Goal: Information Seeking & Learning: Learn about a topic

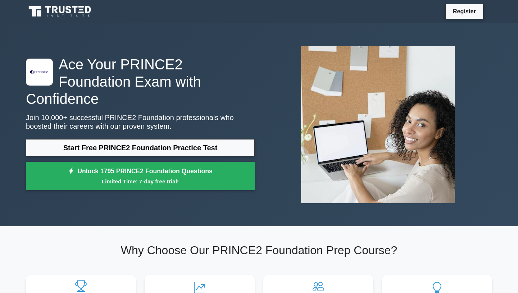
click at [78, 9] on icon at bounding box center [60, 12] width 69 height 14
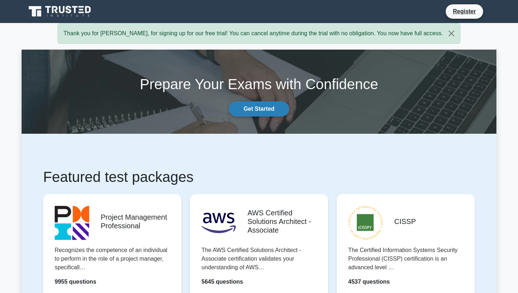
click at [273, 113] on link "Get Started" at bounding box center [259, 108] width 60 height 15
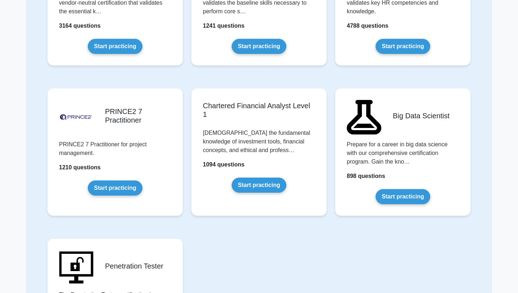
scroll to position [1384, 0]
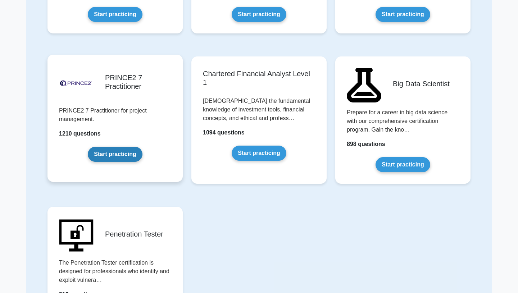
click at [135, 149] on link "Start practicing" at bounding box center [115, 154] width 54 height 15
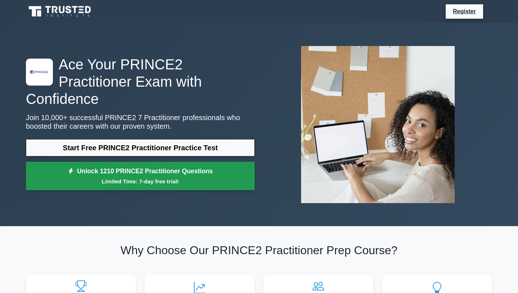
click at [165, 177] on small "Limited Time: 7-day free trial!" at bounding box center [140, 181] width 211 height 8
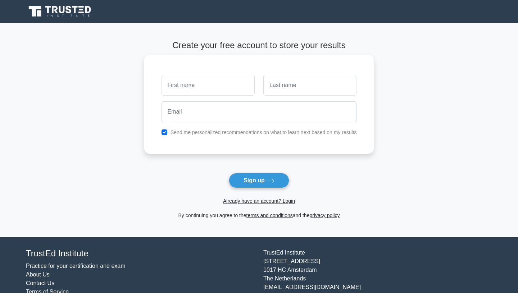
click at [184, 86] on input "text" at bounding box center [208, 85] width 93 height 21
type input "Lugine"
click at [277, 89] on input "text" at bounding box center [309, 85] width 93 height 21
type input "K"
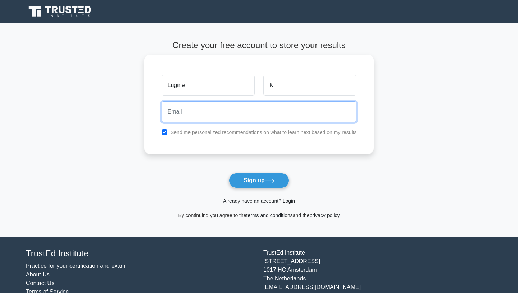
click at [242, 104] on input "email" at bounding box center [259, 111] width 195 height 21
type input "lugine.k@hotmail.co.uk"
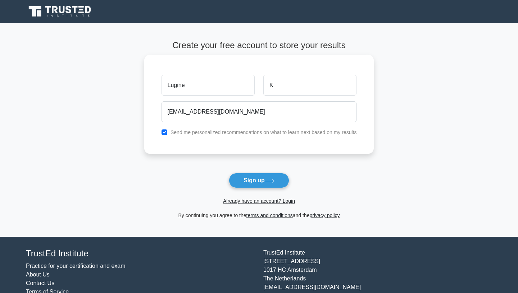
click at [226, 134] on label "Send me personalized recommendations on what to learn next based on my results" at bounding box center [264, 133] width 186 height 6
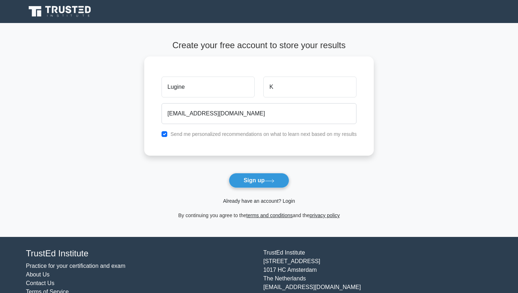
click at [263, 202] on link "Already have an account? Login" at bounding box center [259, 201] width 72 height 6
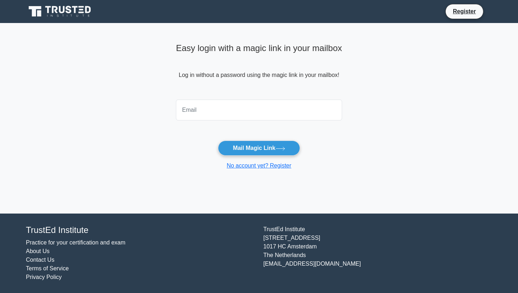
click at [211, 108] on input "email" at bounding box center [259, 110] width 166 height 21
type input "lugine.k@hotmail.co.uk"
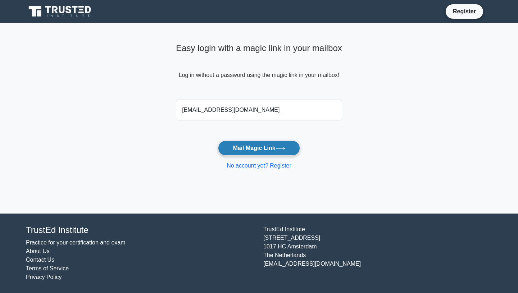
click at [256, 150] on button "Mail Magic Link" at bounding box center [259, 148] width 82 height 15
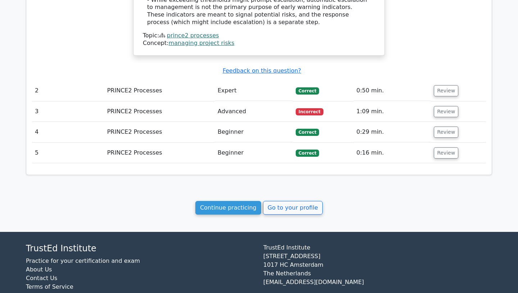
scroll to position [670, 0]
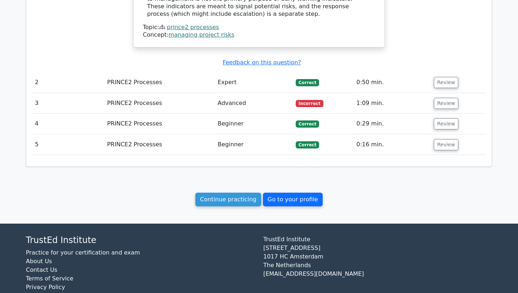
click at [289, 196] on link "Go to your profile" at bounding box center [293, 200] width 60 height 14
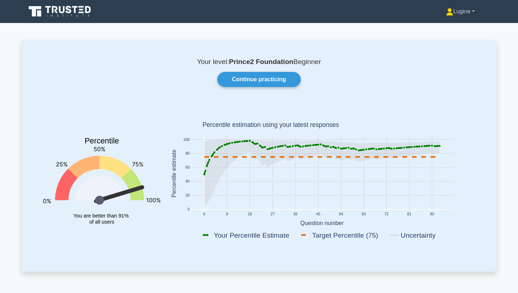
click at [472, 13] on link "Lugine" at bounding box center [460, 11] width 63 height 14
click at [78, 9] on icon at bounding box center [60, 12] width 69 height 14
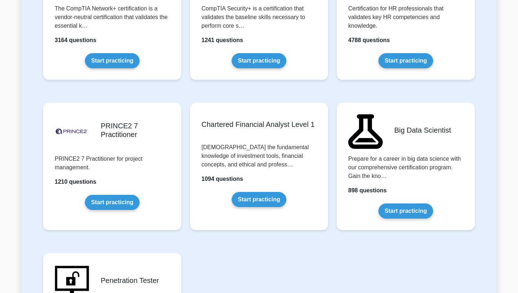
scroll to position [1448, 0]
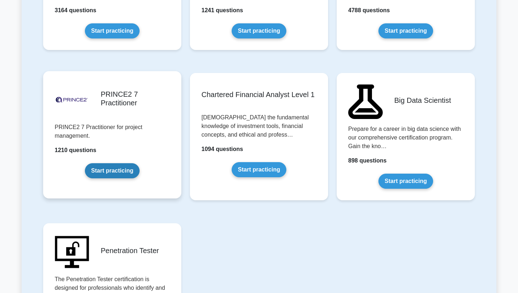
click at [117, 173] on link "Start practicing" at bounding box center [112, 170] width 54 height 15
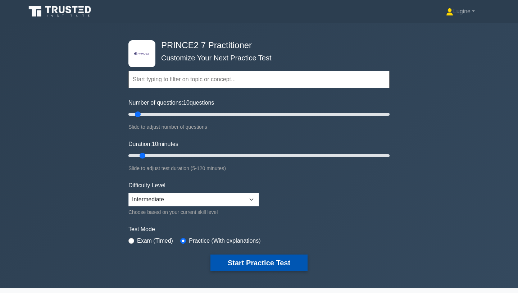
click at [255, 258] on button "Start Practice Test" at bounding box center [259, 263] width 97 height 17
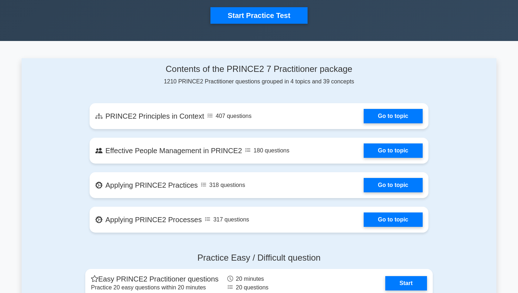
scroll to position [248, 0]
